Goal: Task Accomplishment & Management: Use online tool/utility

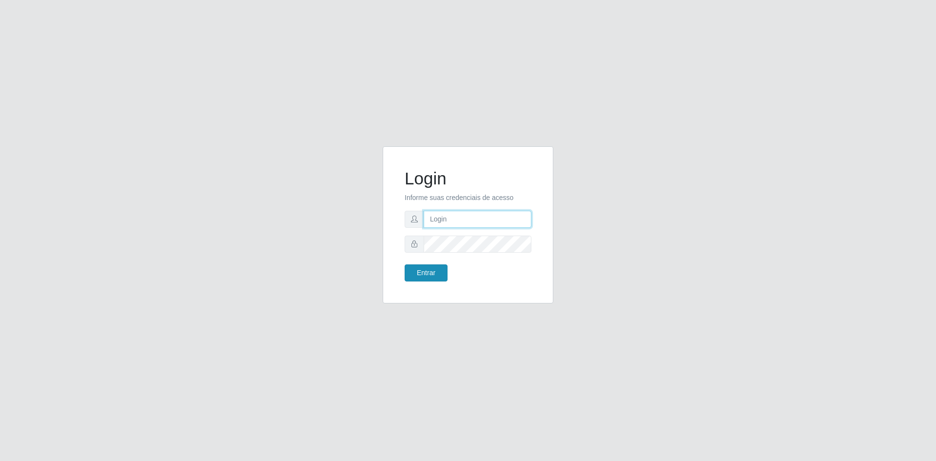
type input "[DOMAIN_NAME][EMAIL_ADDRESS][DOMAIN_NAME]"
click at [423, 272] on button "Entrar" at bounding box center [426, 272] width 43 height 17
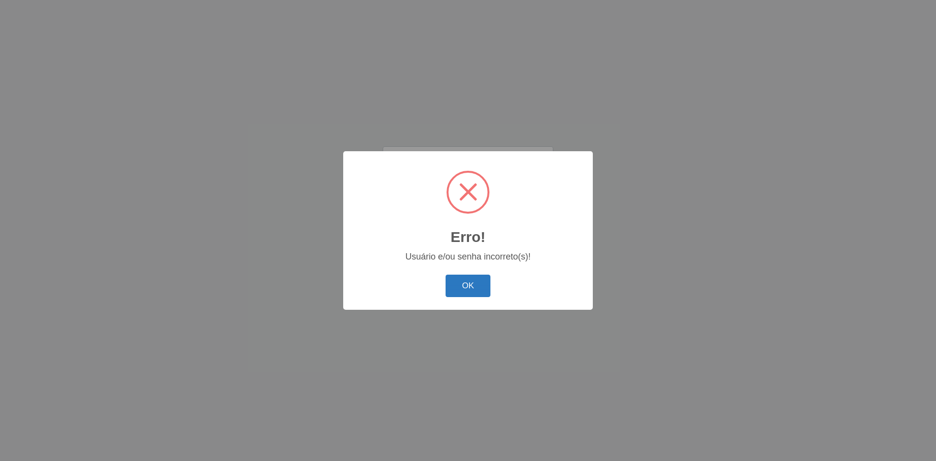
click at [476, 284] on button "OK" at bounding box center [468, 286] width 45 height 23
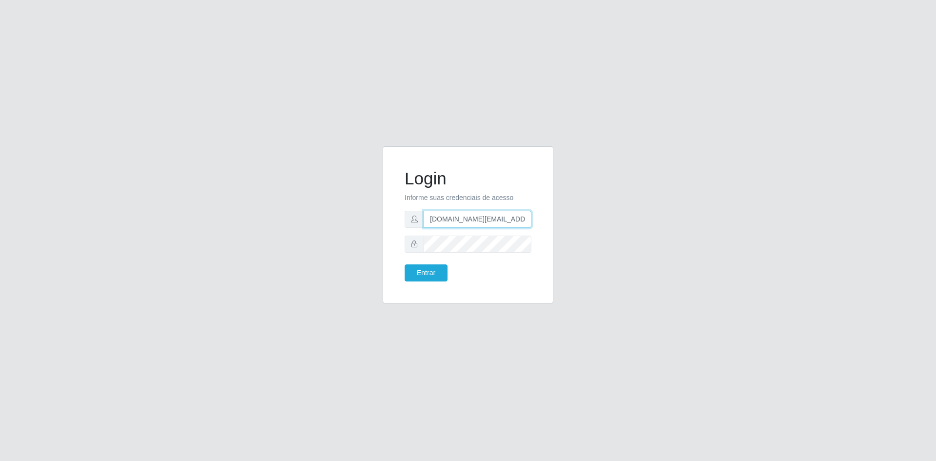
click at [472, 220] on input "[DOMAIN_NAME][EMAIL_ADDRESS][DOMAIN_NAME]" at bounding box center [478, 219] width 108 height 17
drag, startPoint x: 743, startPoint y: 335, endPoint x: 734, endPoint y: 312, distance: 24.5
click at [743, 335] on div "Login Informe suas credenciais de acesso [DOMAIN_NAME][EMAIL_ADDRESS][DOMAIN_NA…" at bounding box center [468, 230] width 936 height 461
type input "[DOMAIN_NAME][EMAIL_ADDRESS][DOMAIN_NAME]"
click at [421, 272] on button "Entrar" at bounding box center [426, 272] width 43 height 17
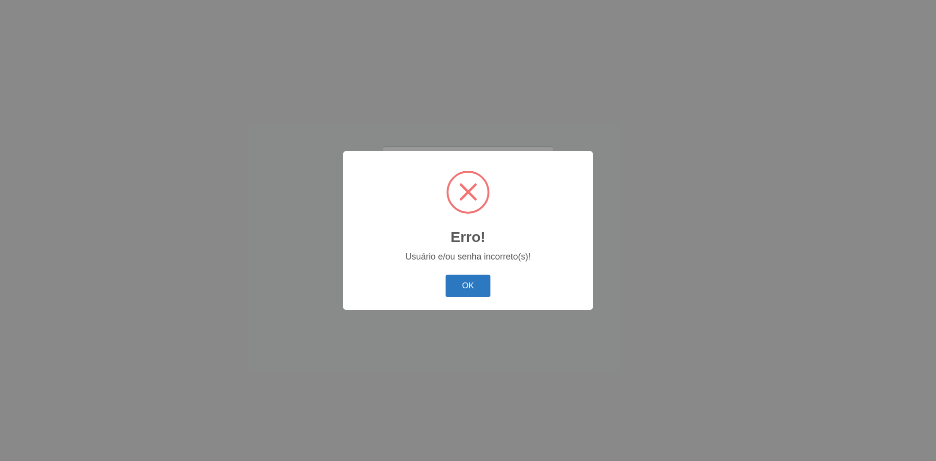
click at [468, 282] on button "OK" at bounding box center [468, 286] width 45 height 23
